Goal: Navigation & Orientation: Find specific page/section

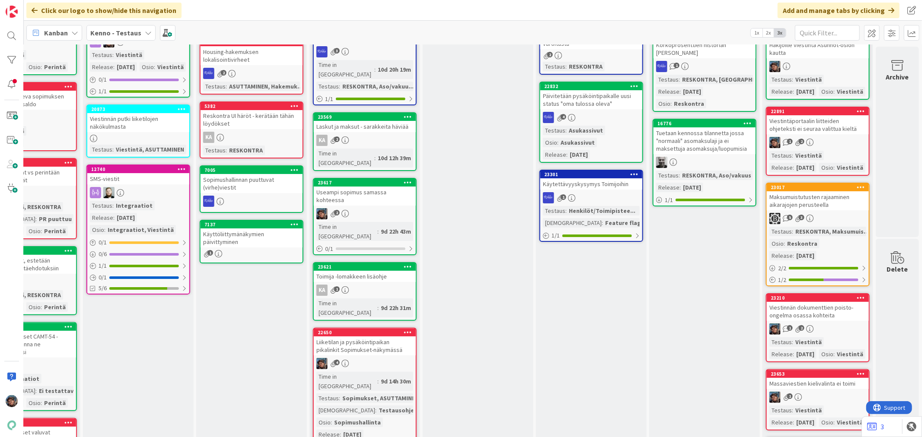
scroll to position [0, 517]
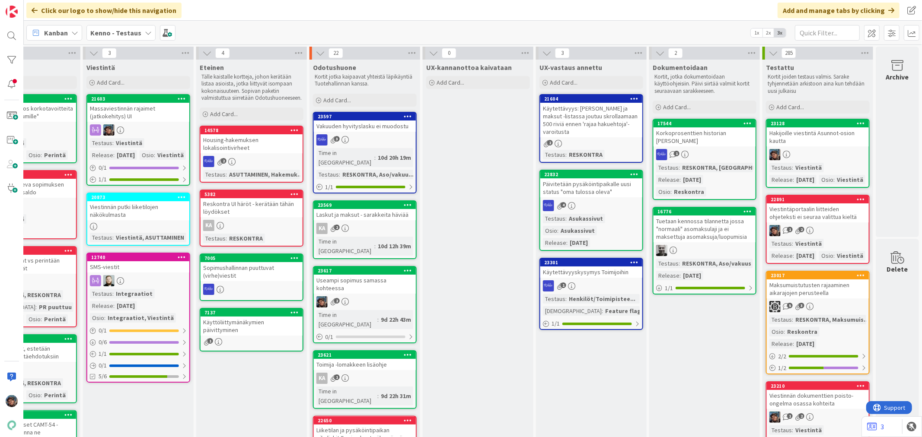
click at [386, 297] on div "2" at bounding box center [365, 302] width 102 height 11
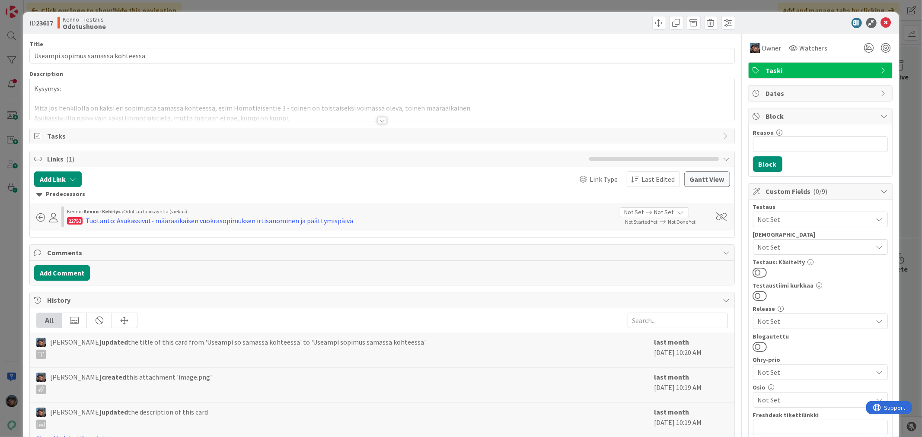
click at [377, 120] on div at bounding box center [382, 120] width 10 height 7
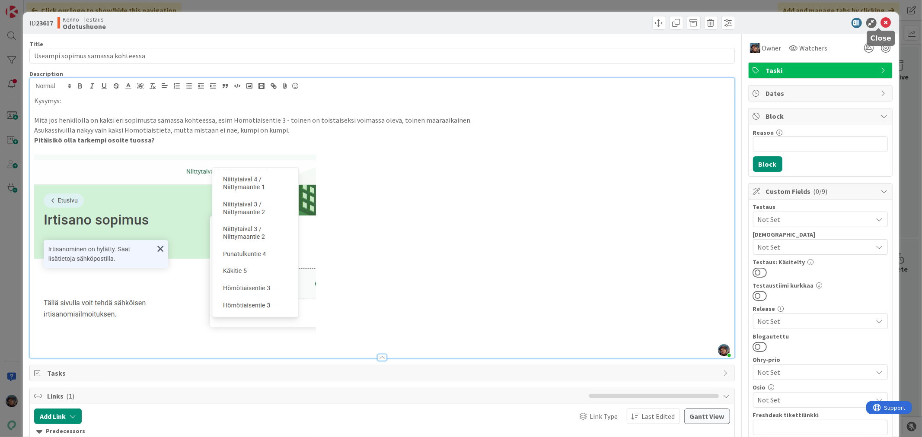
click at [881, 20] on icon at bounding box center [886, 23] width 10 height 10
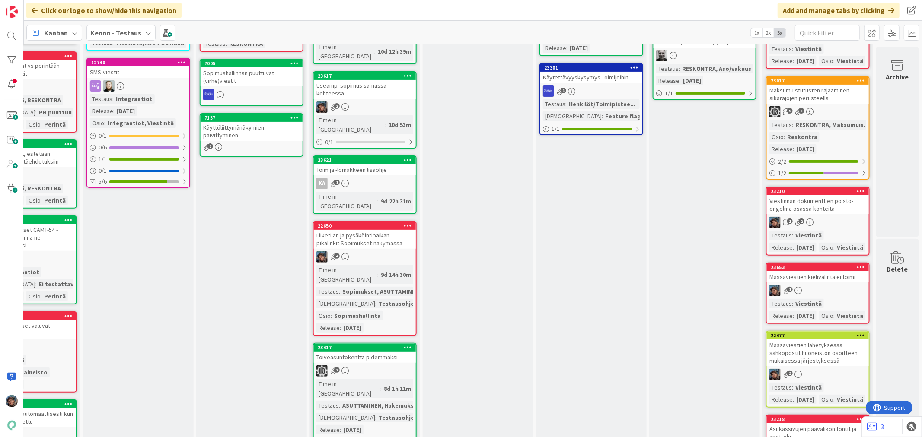
scroll to position [240, 517]
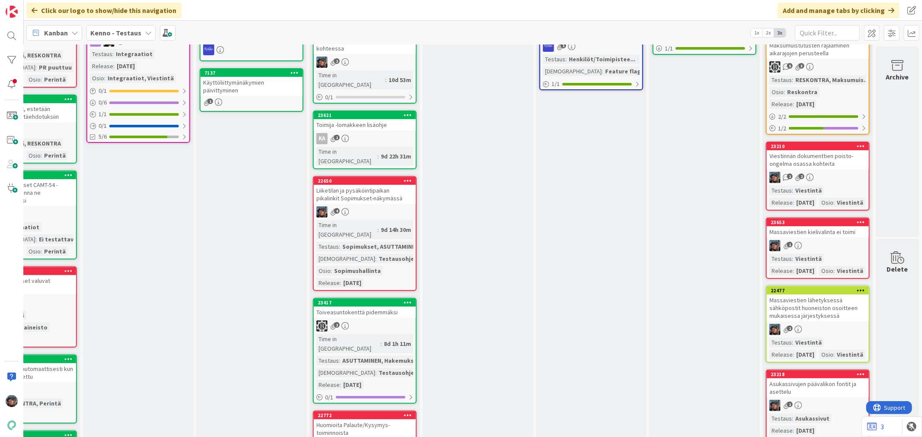
click at [392, 220] on div "Time in Column : 9d 14h 30m Testaus : Sopimukset, ASUTTAMINEN Testaushuomiot : …" at bounding box center [364, 253] width 97 height 67
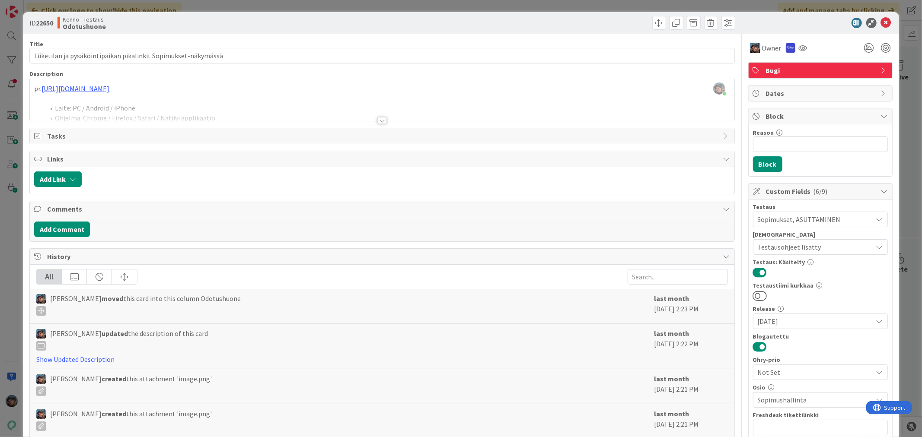
click at [378, 118] on div at bounding box center [382, 120] width 10 height 7
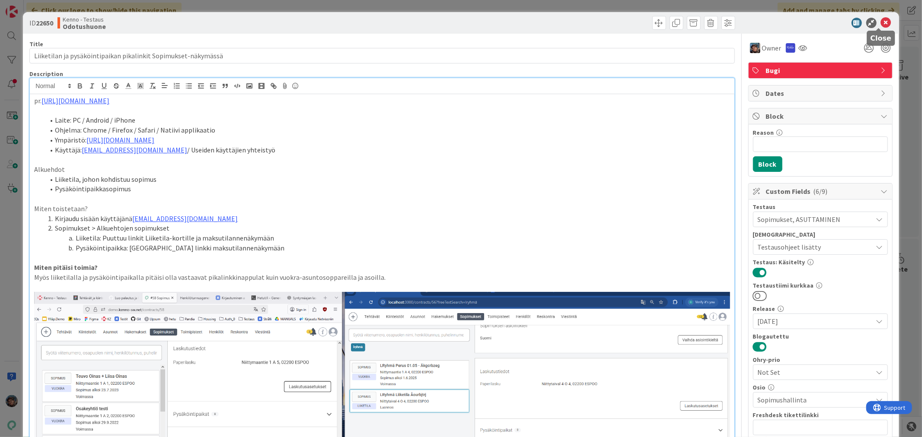
click at [881, 19] on icon at bounding box center [886, 23] width 10 height 10
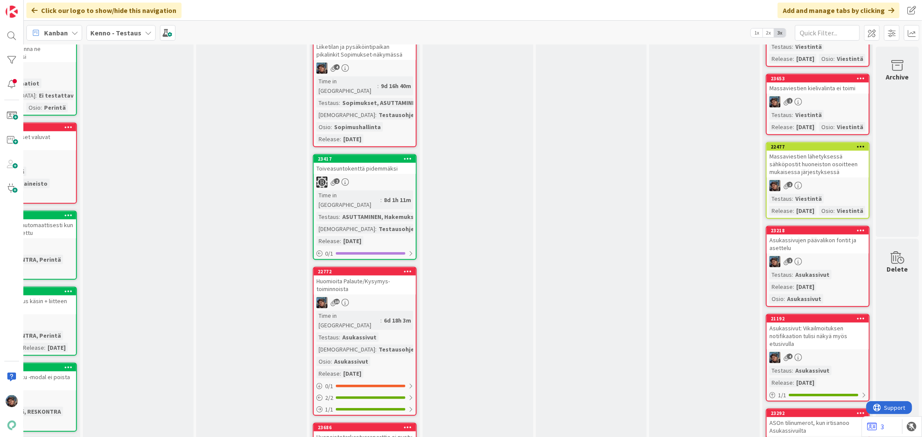
click at [382, 316] on div "6d 18h 3m" at bounding box center [398, 321] width 32 height 10
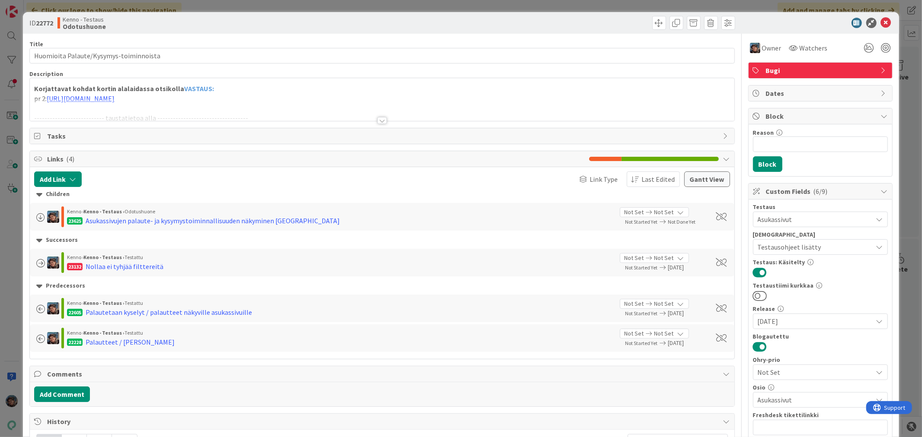
click at [378, 118] on div at bounding box center [382, 120] width 10 height 7
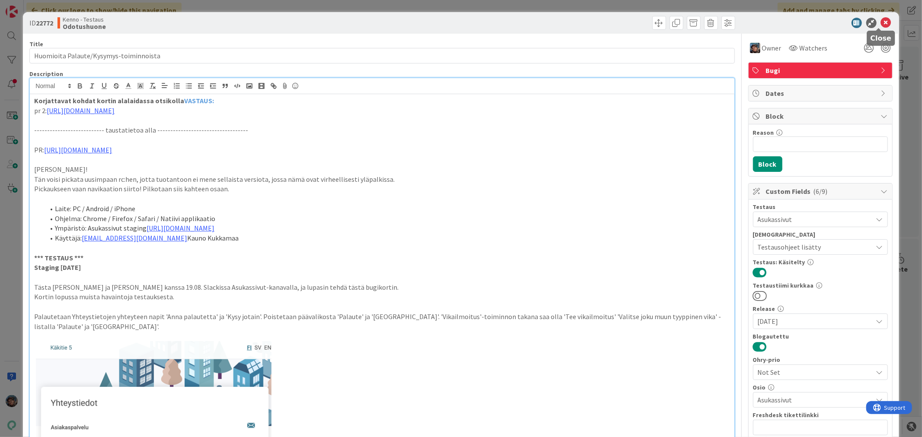
click at [881, 22] on icon at bounding box center [886, 23] width 10 height 10
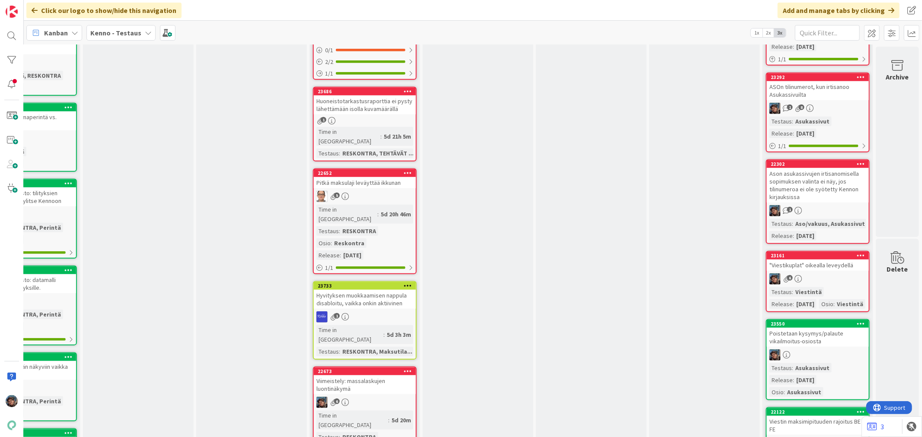
scroll to position [816, 517]
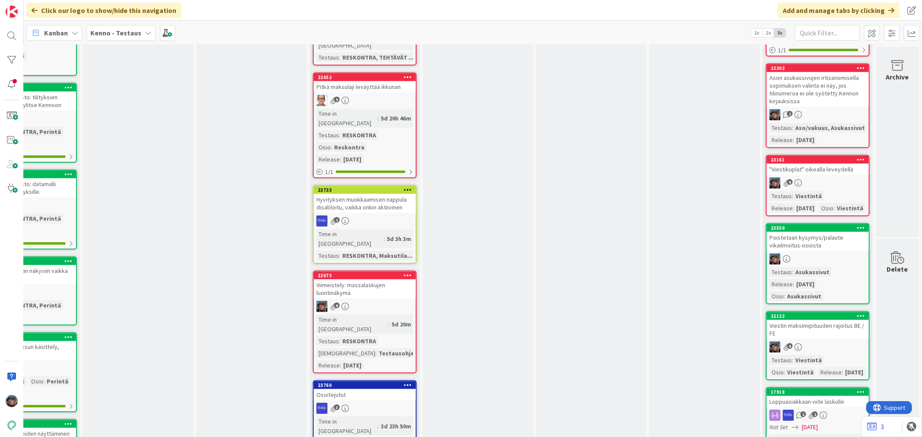
click at [389, 320] on div "5d 20m" at bounding box center [401, 325] width 24 height 10
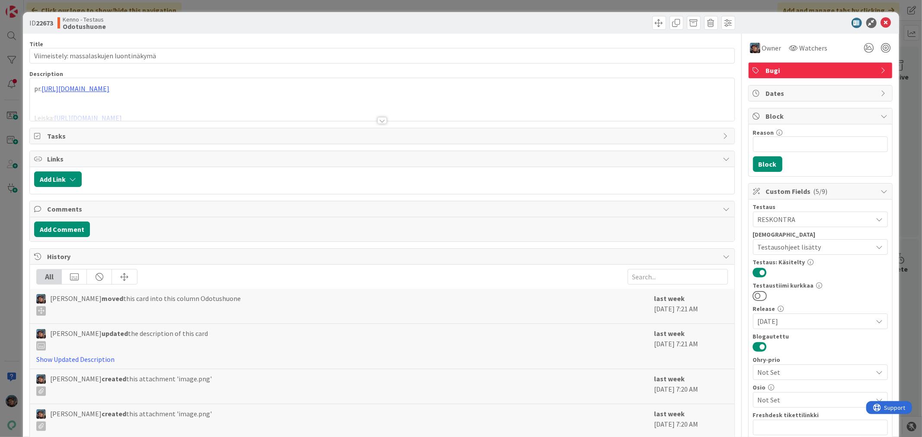
click at [379, 123] on div at bounding box center [382, 120] width 10 height 7
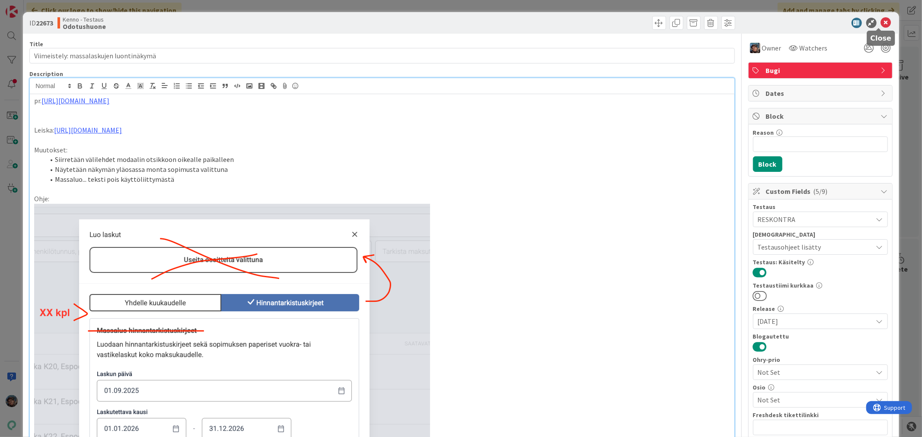
click at [881, 23] on icon at bounding box center [886, 23] width 10 height 10
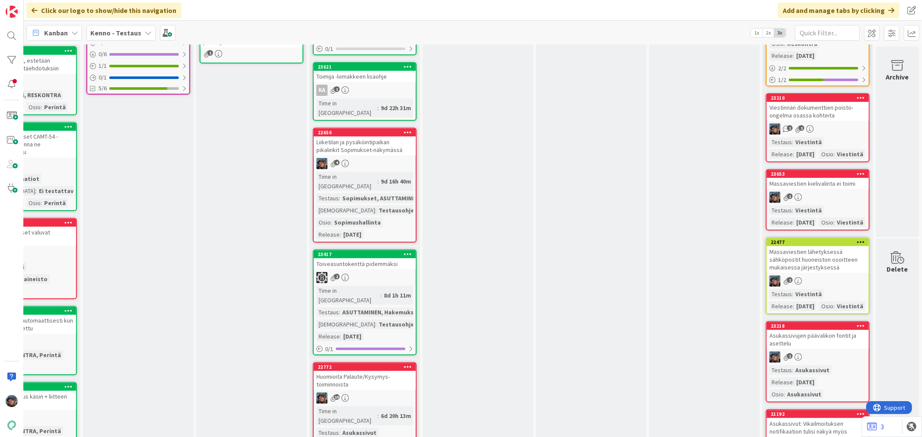
scroll to position [288, 517]
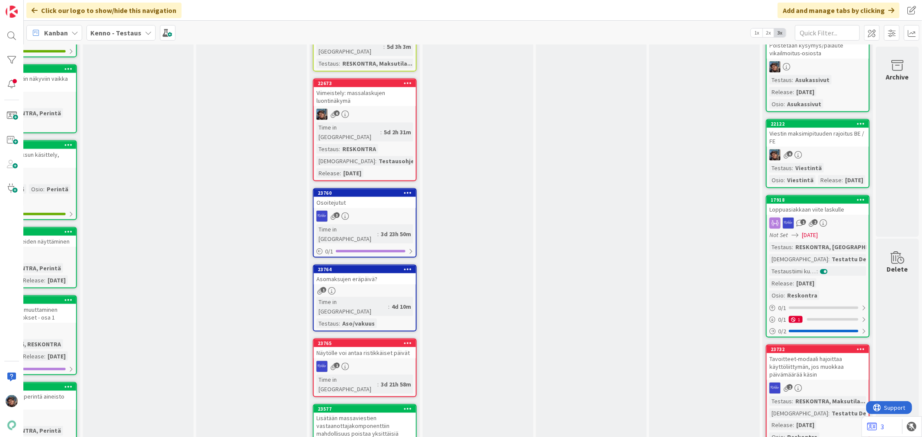
click at [378, 413] on div "Lisätään massaviestien vastaanottajakomponenttiin mahdollisuus poistaa yksittäi…" at bounding box center [365, 430] width 102 height 35
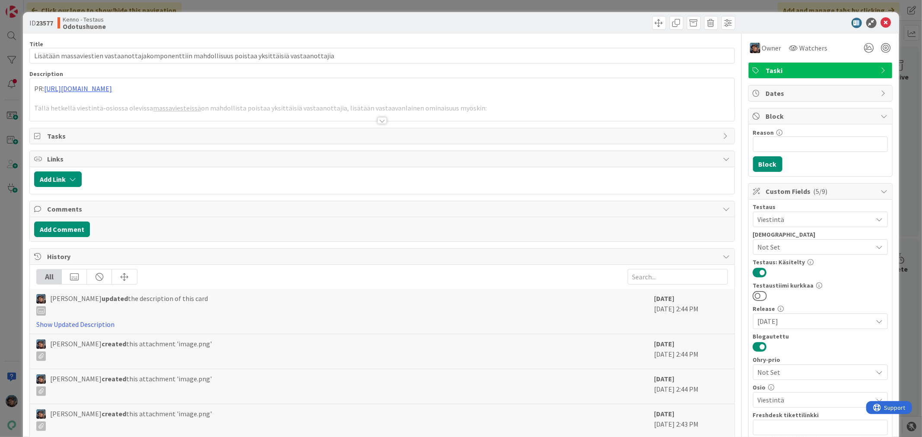
click at [377, 123] on div at bounding box center [382, 120] width 10 height 7
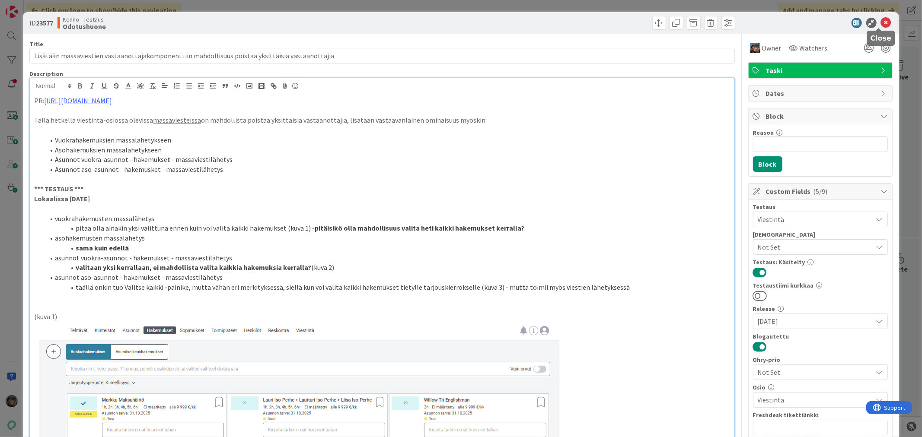
click at [881, 20] on icon at bounding box center [886, 23] width 10 height 10
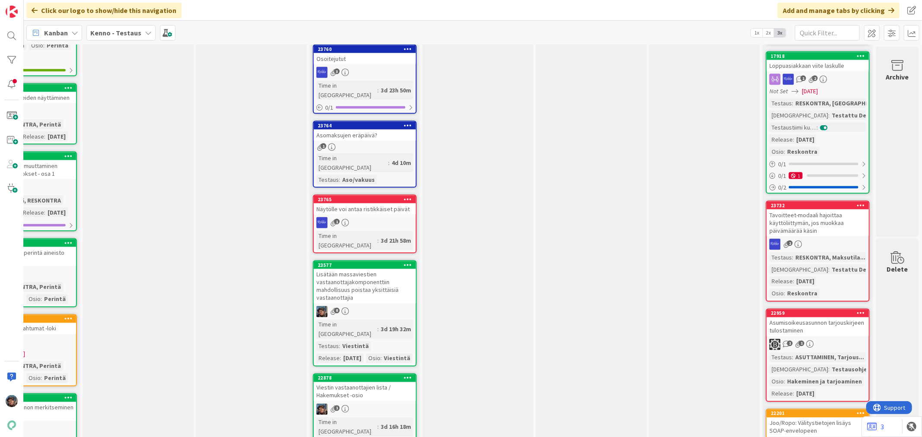
click at [376, 404] on div "1" at bounding box center [365, 409] width 102 height 11
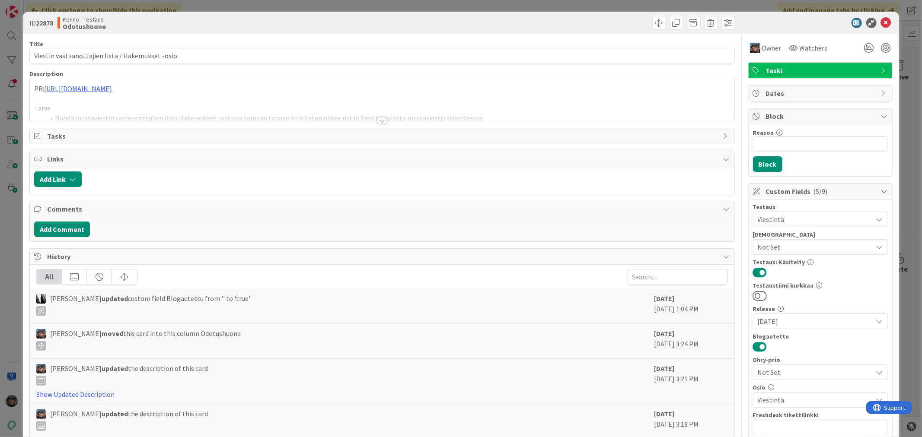
click at [377, 118] on div at bounding box center [382, 120] width 10 height 7
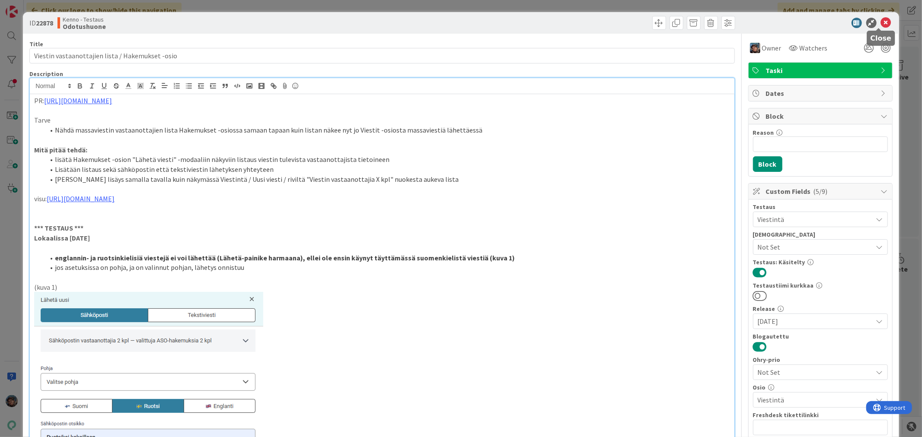
click at [881, 20] on icon at bounding box center [886, 23] width 10 height 10
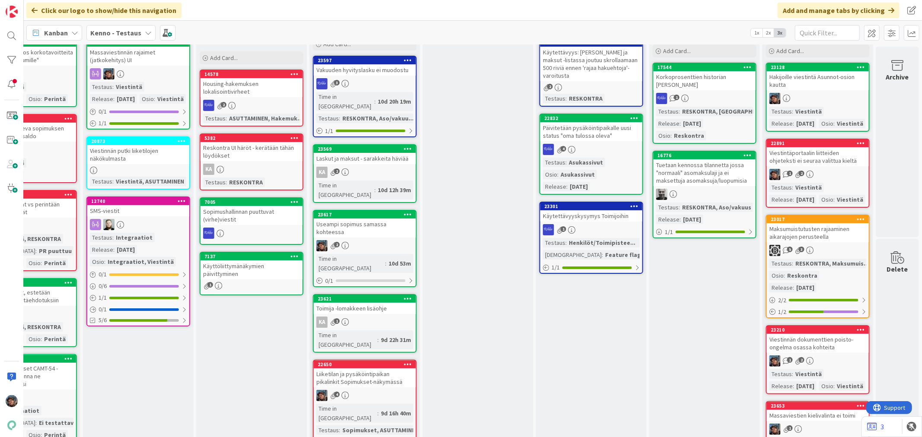
scroll to position [0, 517]
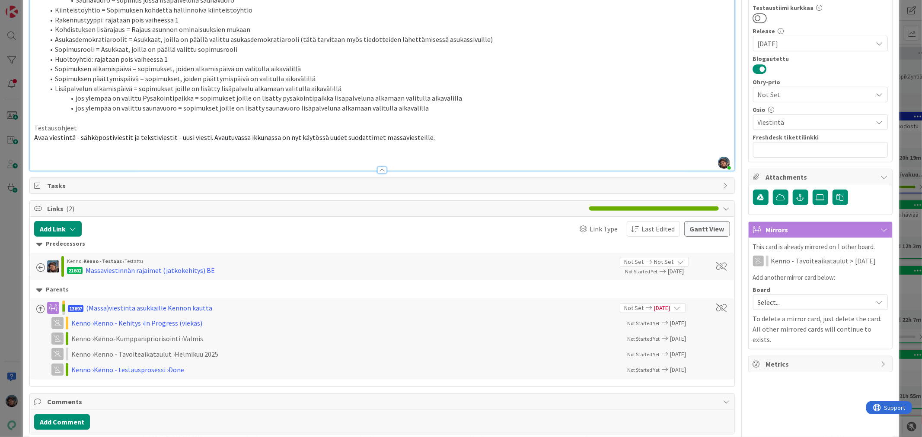
scroll to position [336, 0]
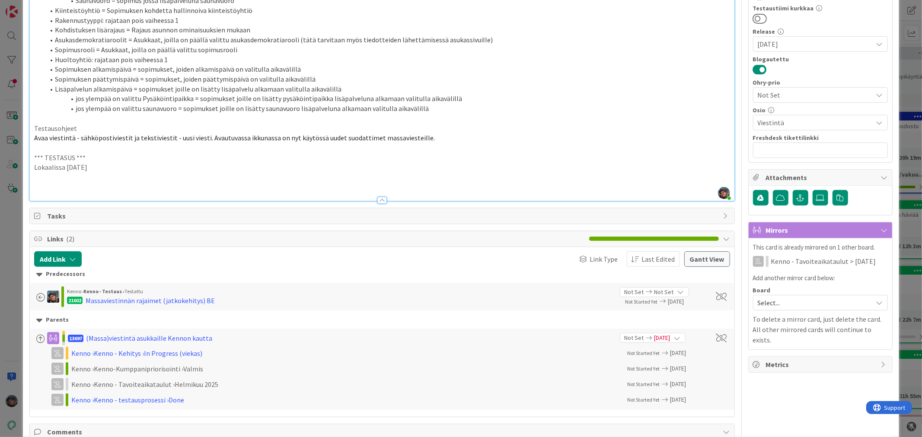
drag, startPoint x: 105, startPoint y: 175, endPoint x: 1, endPoint y: 170, distance: 103.9
click at [1, 170] on div "ID 21603 Kenno - Testaus Viestintä Title 42 / 128 Massaviestinnän rajaimet (jat…" at bounding box center [461, 218] width 922 height 437
click at [67, 162] on strong "*** TESTASUS ***" at bounding box center [60, 157] width 53 height 9
click at [40, 182] on p at bounding box center [381, 177] width 695 height 10
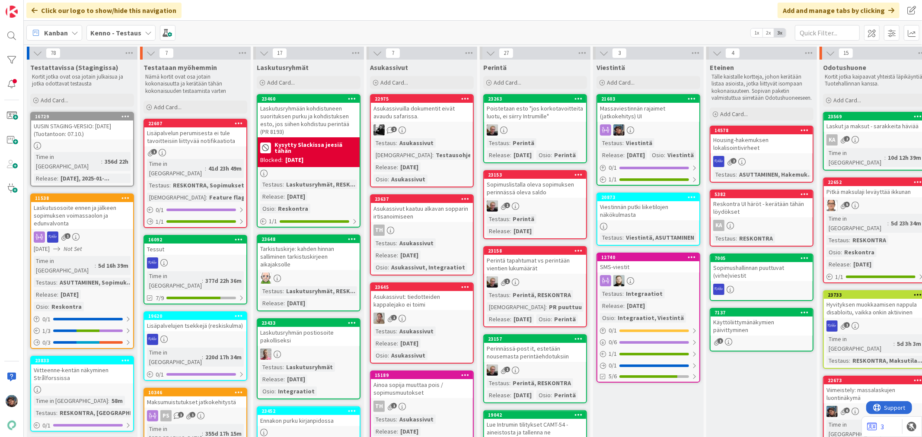
scroll to position [0, 517]
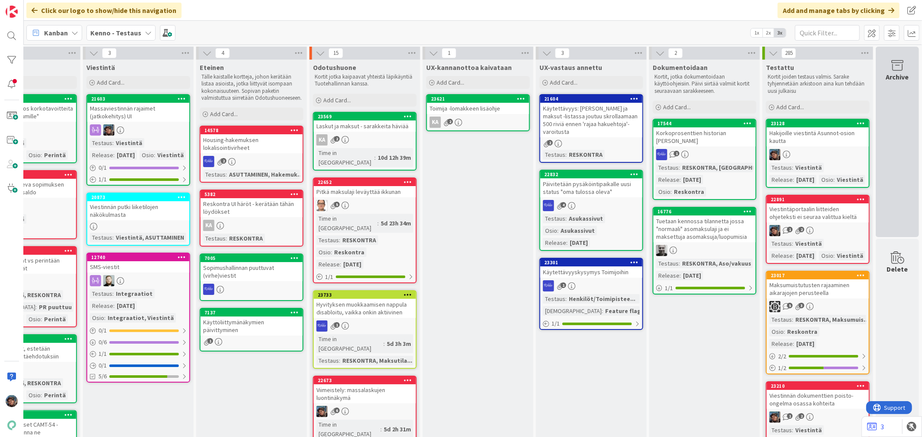
click at [891, 67] on icon at bounding box center [897, 66] width 33 height 12
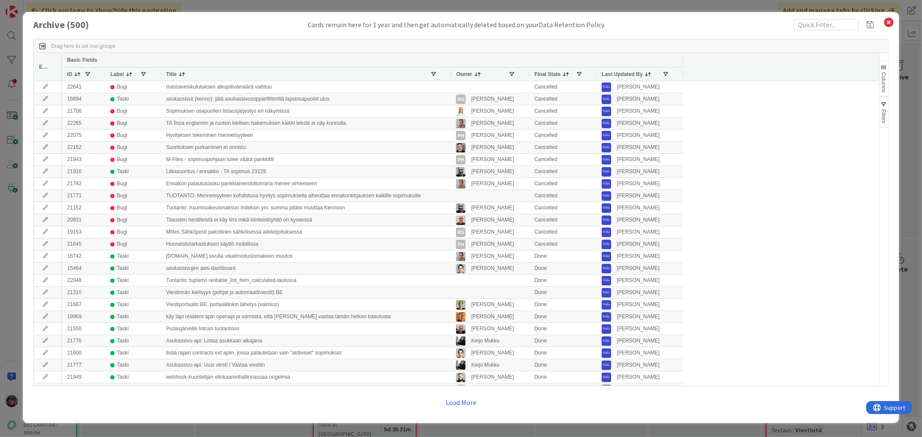
drag, startPoint x: 246, startPoint y: 72, endPoint x: 450, endPoint y: 107, distance: 206.5
click at [450, 107] on div "Edit Basic Fields ID Label Title Owner Final State Last Updated By 22641 Bugi m…" at bounding box center [456, 219] width 845 height 333
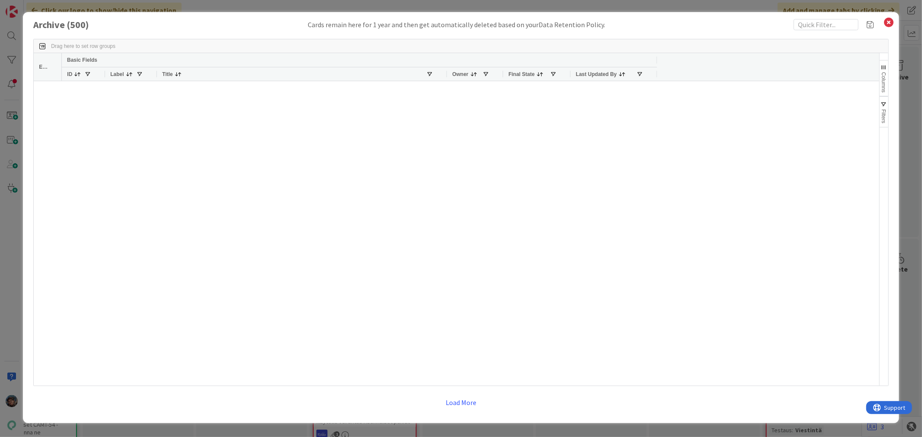
scroll to position [0, 0]
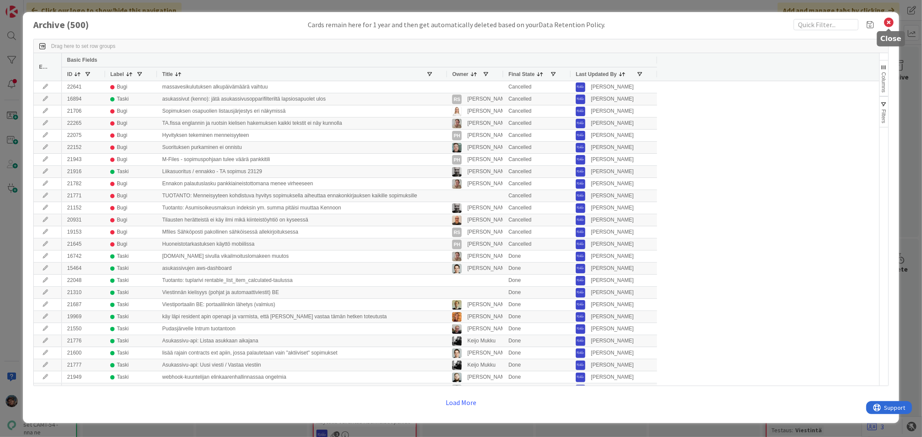
drag, startPoint x: 888, startPoint y: 22, endPoint x: 848, endPoint y: 48, distance: 48.7
click at [888, 22] on icon at bounding box center [889, 22] width 11 height 12
